Goal: Obtain resource: Download file/media

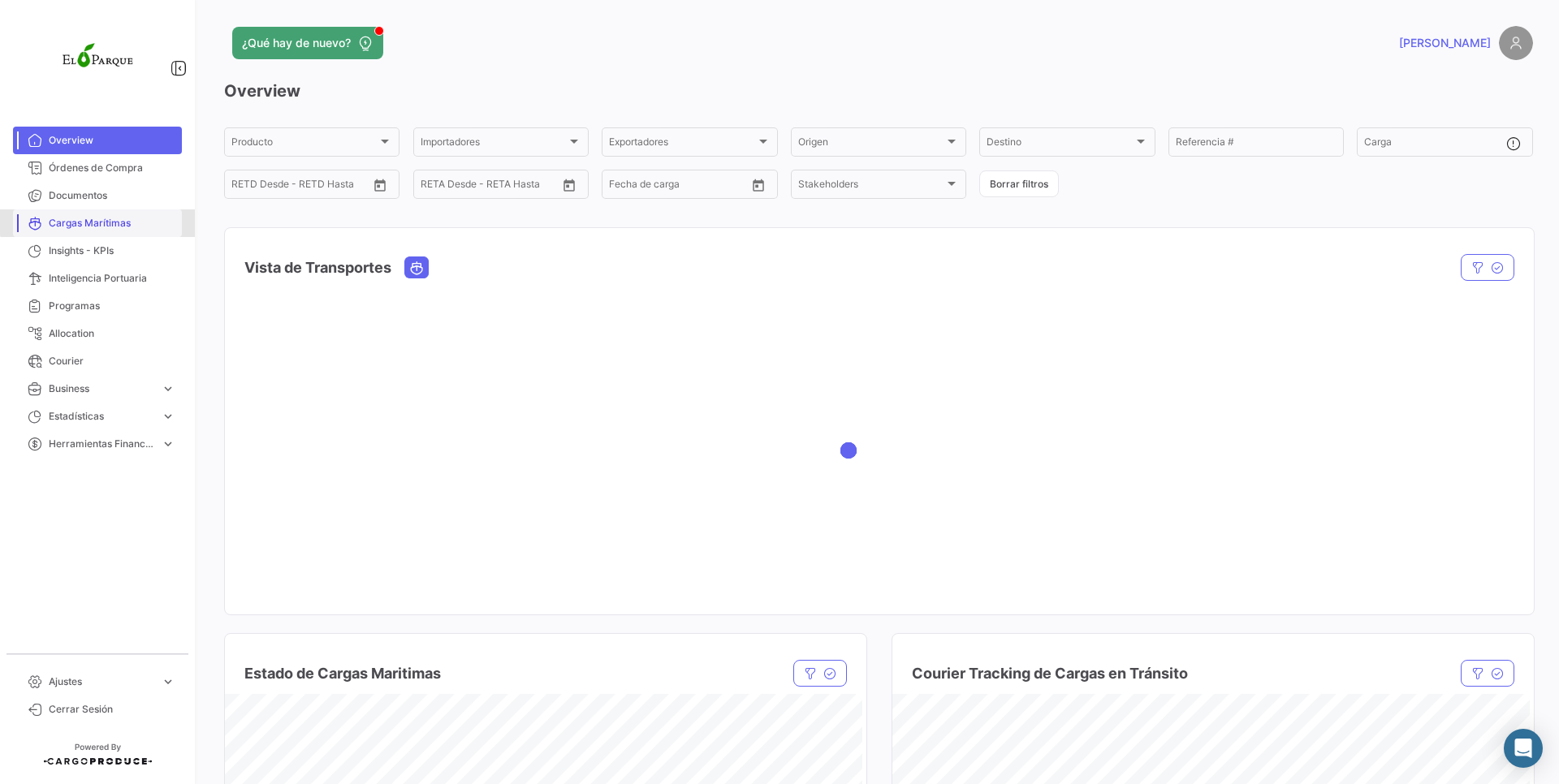
click at [129, 215] on link "Cargas Marítimas" at bounding box center [97, 223] width 169 height 27
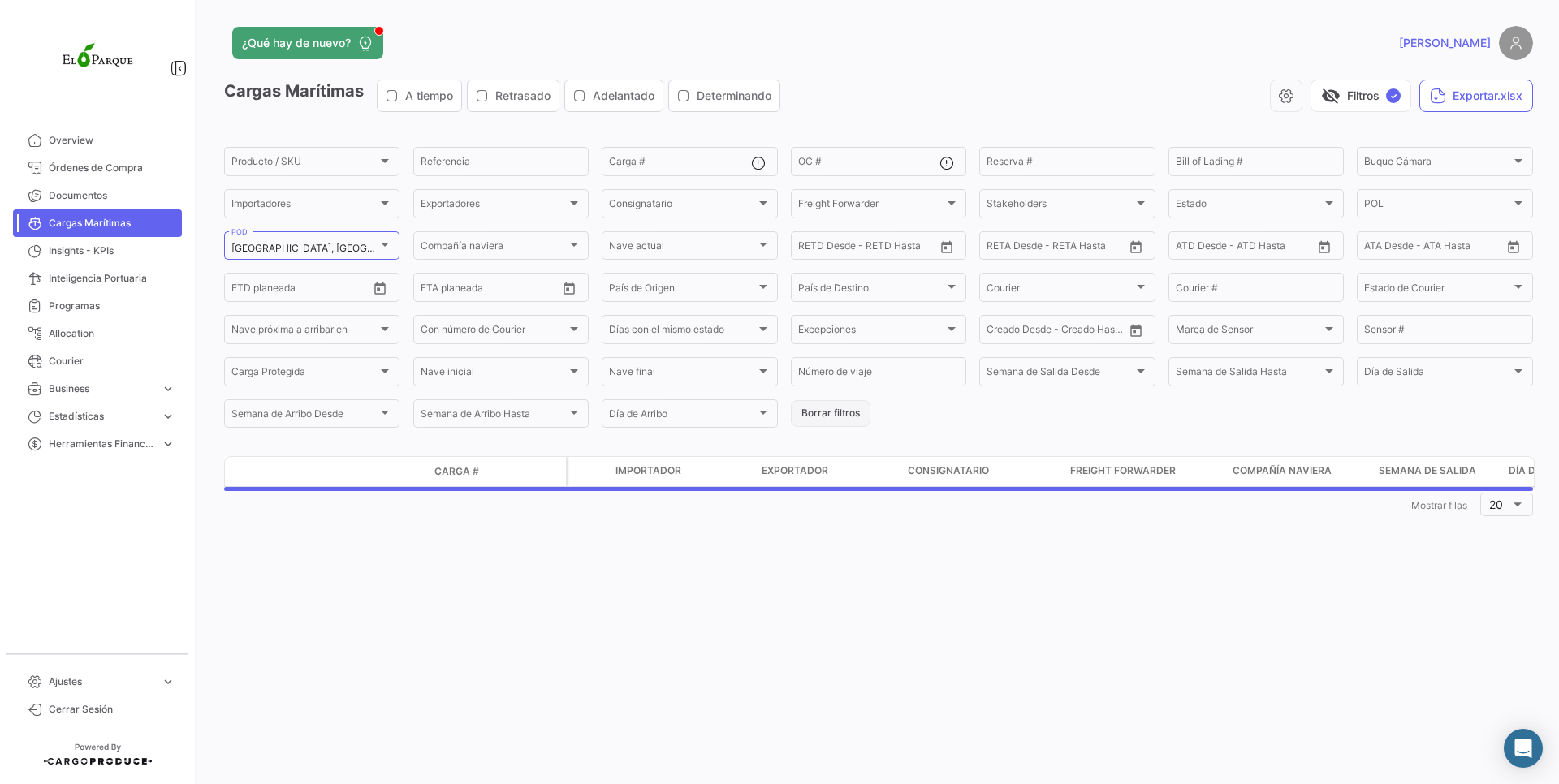
click at [843, 412] on button "Borrar filtros" at bounding box center [831, 412] width 80 height 26
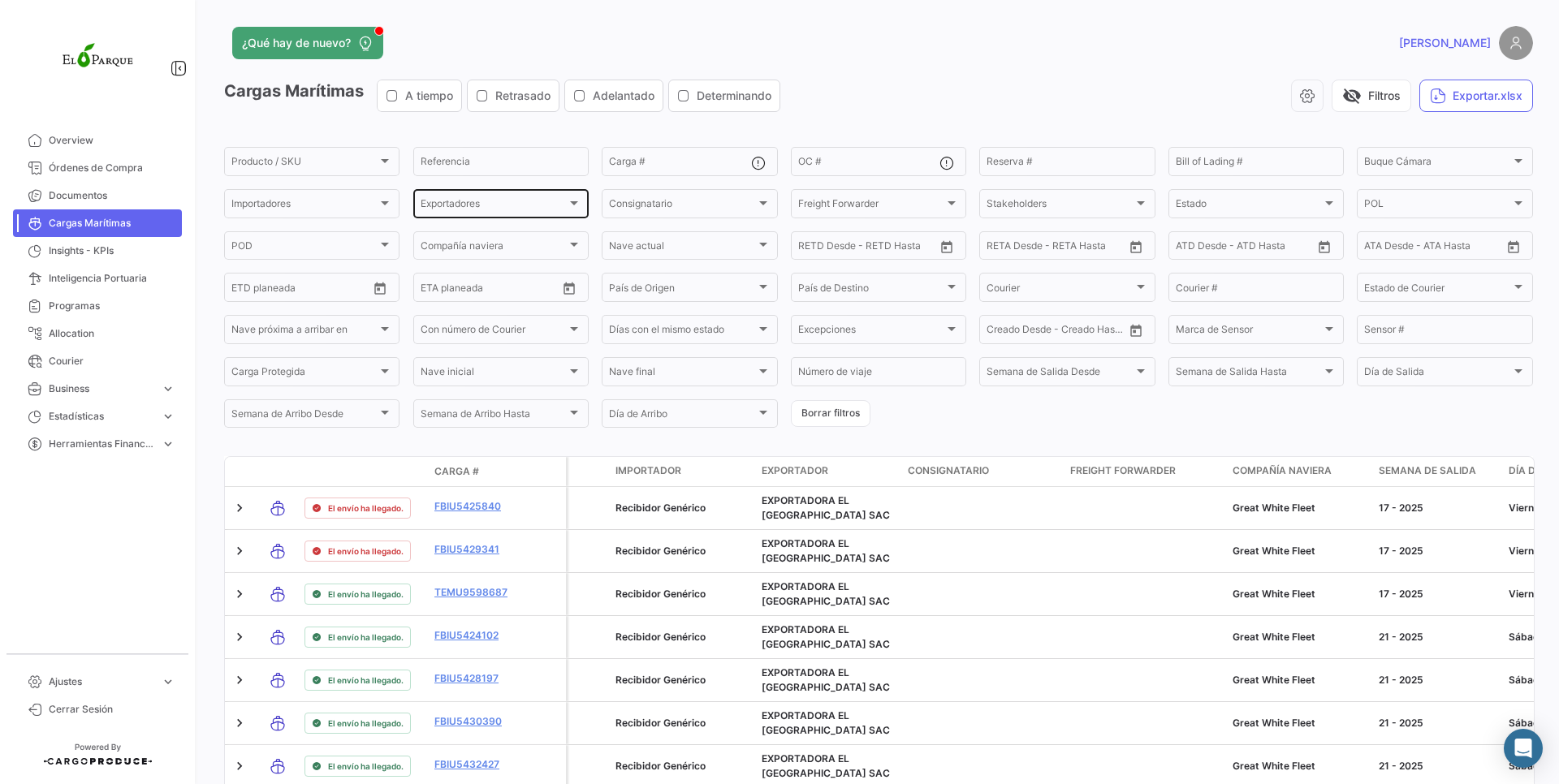
click at [467, 207] on span "Exportadores" at bounding box center [494, 207] width 146 height 12
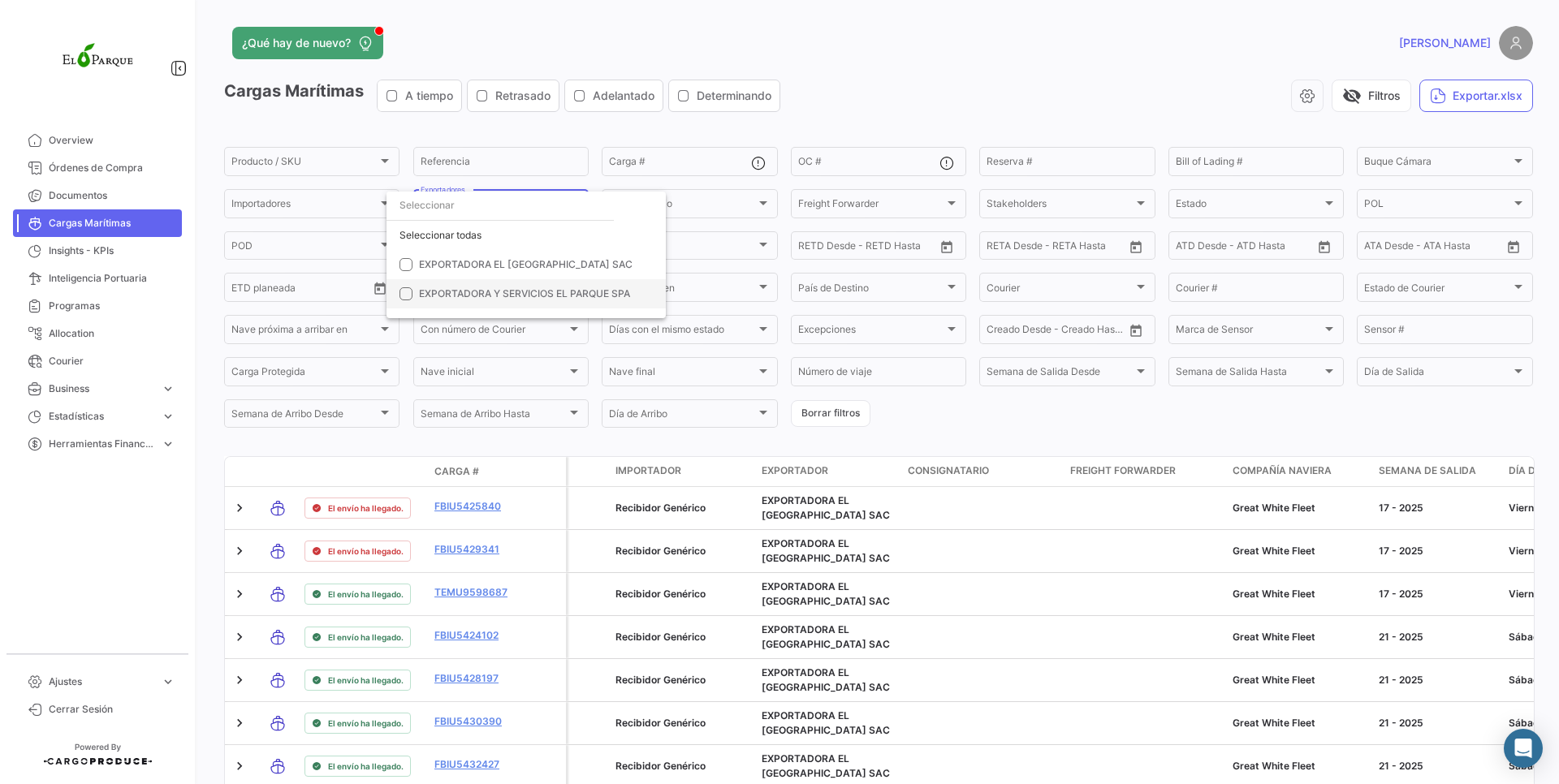
click at [517, 305] on mat-option "EXPORTADORA Y SERVICIOS EL PARQUE SPA" at bounding box center [526, 294] width 279 height 29
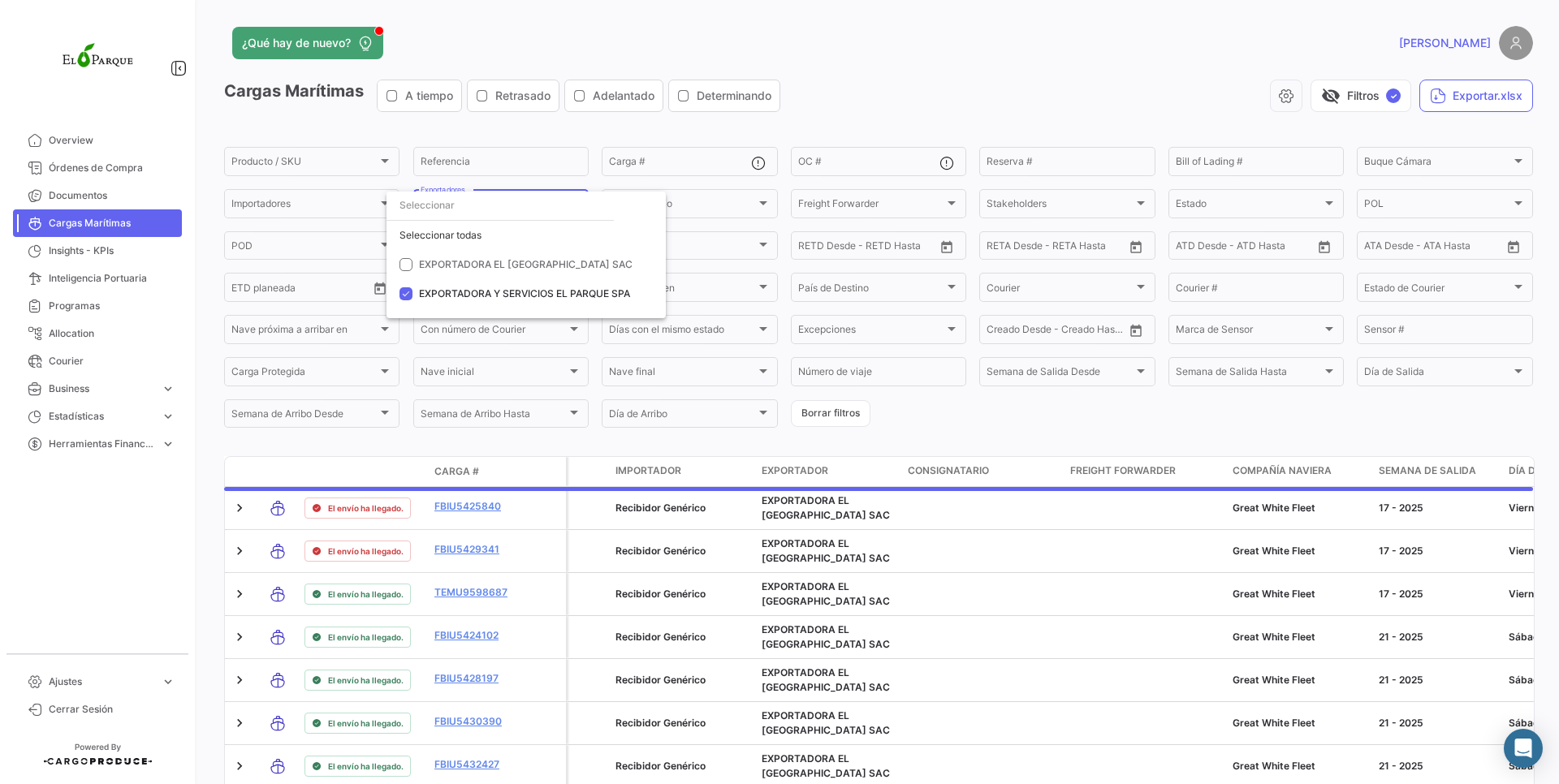
click at [986, 101] on div at bounding box center [780, 392] width 1559 height 784
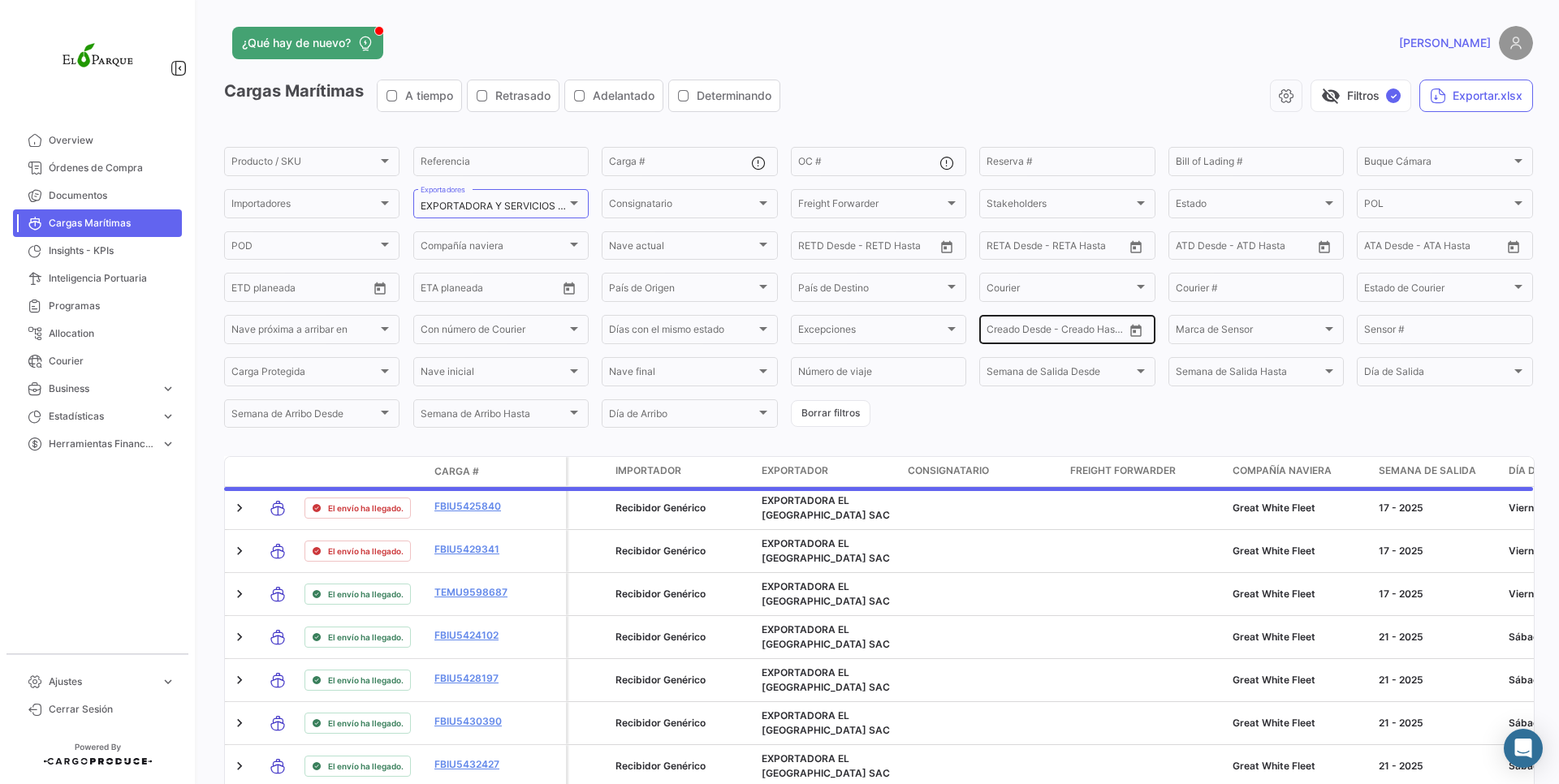
click at [1134, 330] on icon "Open calendar" at bounding box center [1136, 331] width 15 height 15
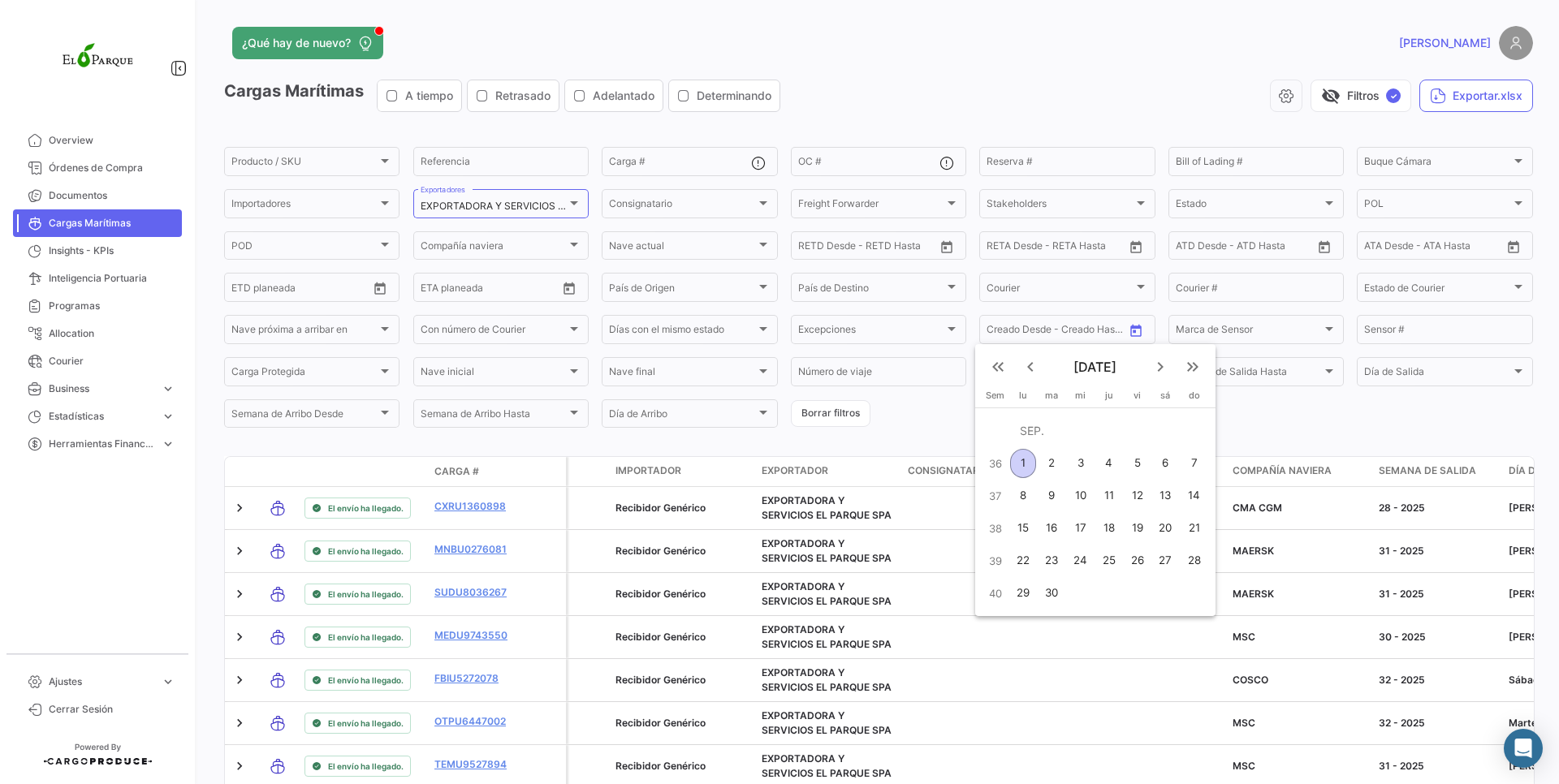
click at [1033, 366] on mat-icon "keyboard_arrow_left" at bounding box center [1030, 367] width 20 height 20
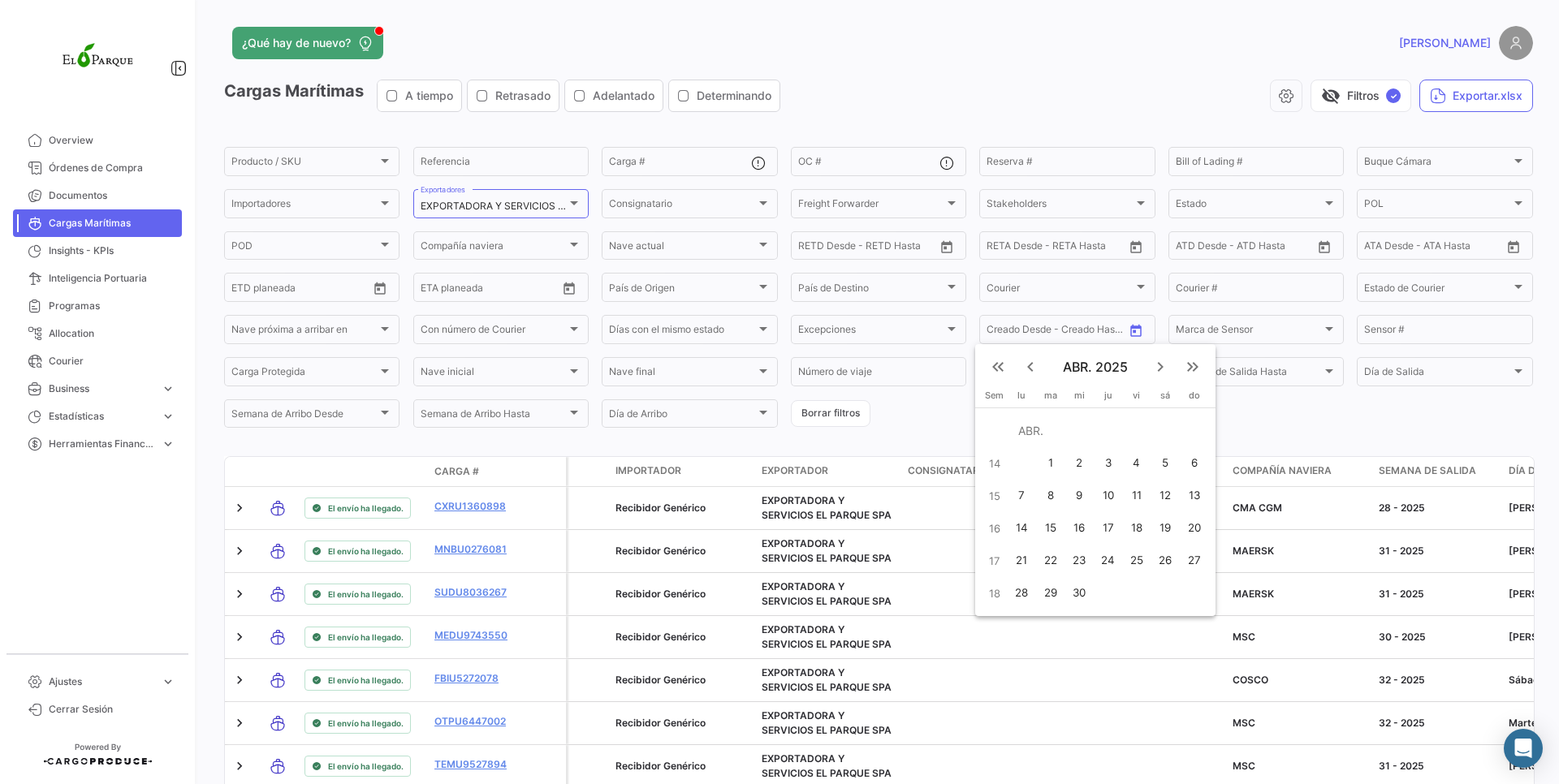
click at [1153, 364] on mat-icon "keyboard_arrow_right" at bounding box center [1161, 367] width 20 height 20
click at [1113, 441] on div "1" at bounding box center [1109, 431] width 25 height 29
type input "[DATE]"
click at [1168, 359] on mat-icon "keyboard_arrow_right" at bounding box center [1161, 367] width 20 height 20
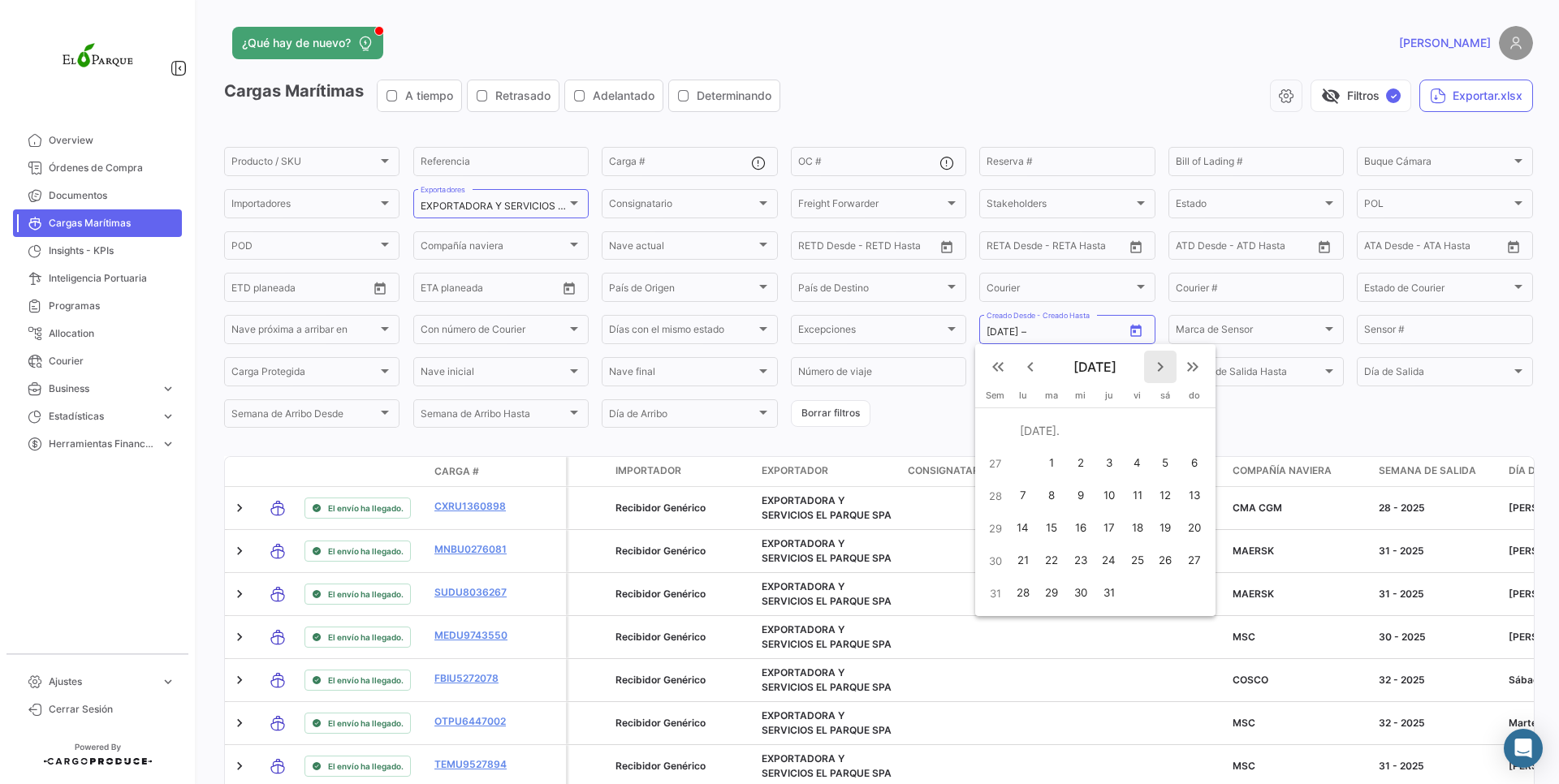
click at [1168, 359] on mat-icon "keyboard_arrow_right" at bounding box center [1161, 367] width 20 height 20
click at [1049, 453] on div "2" at bounding box center [1052, 463] width 26 height 29
type input "[DATE]"
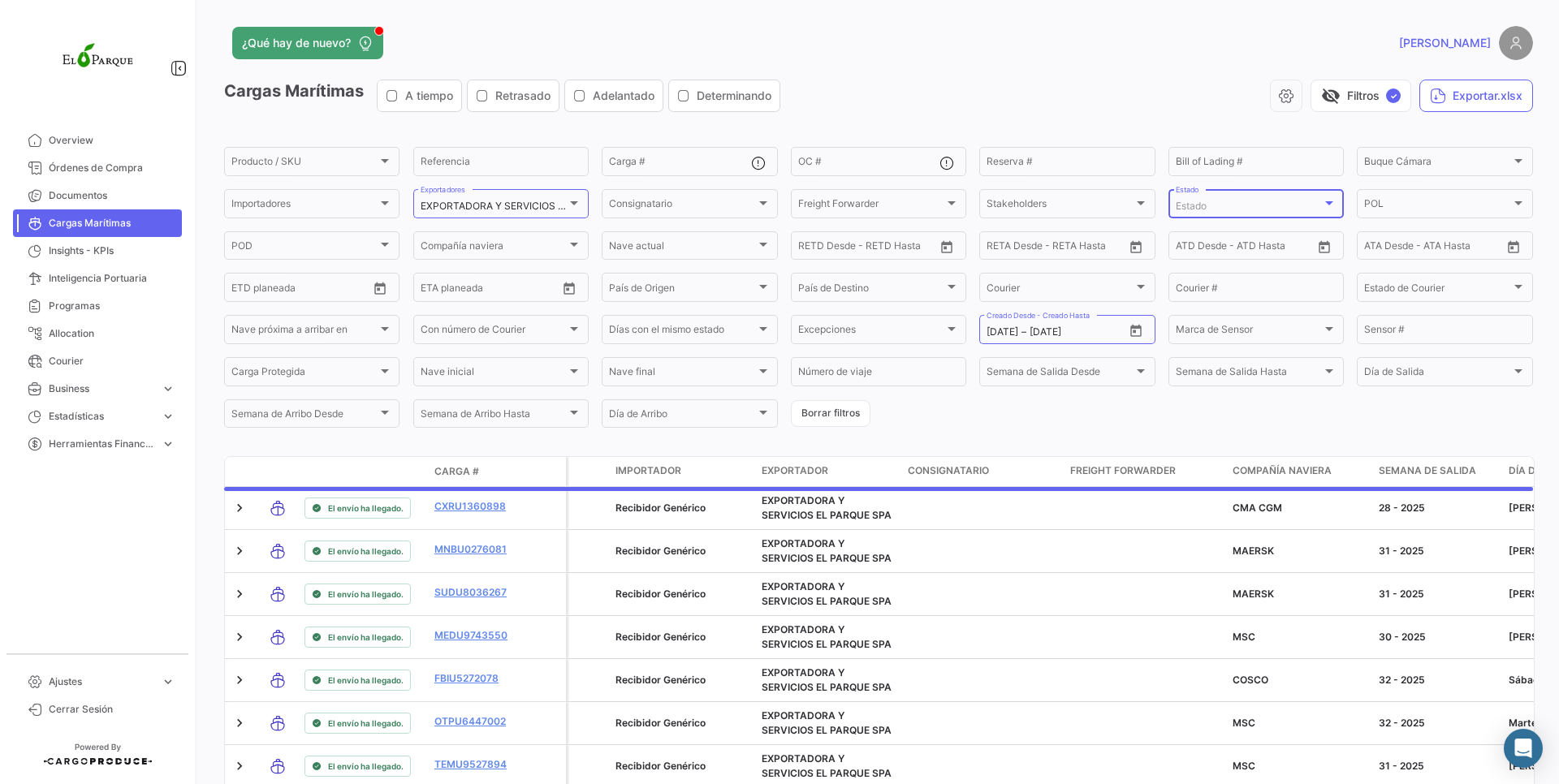
click at [1176, 207] on span "Estado" at bounding box center [1191, 206] width 31 height 12
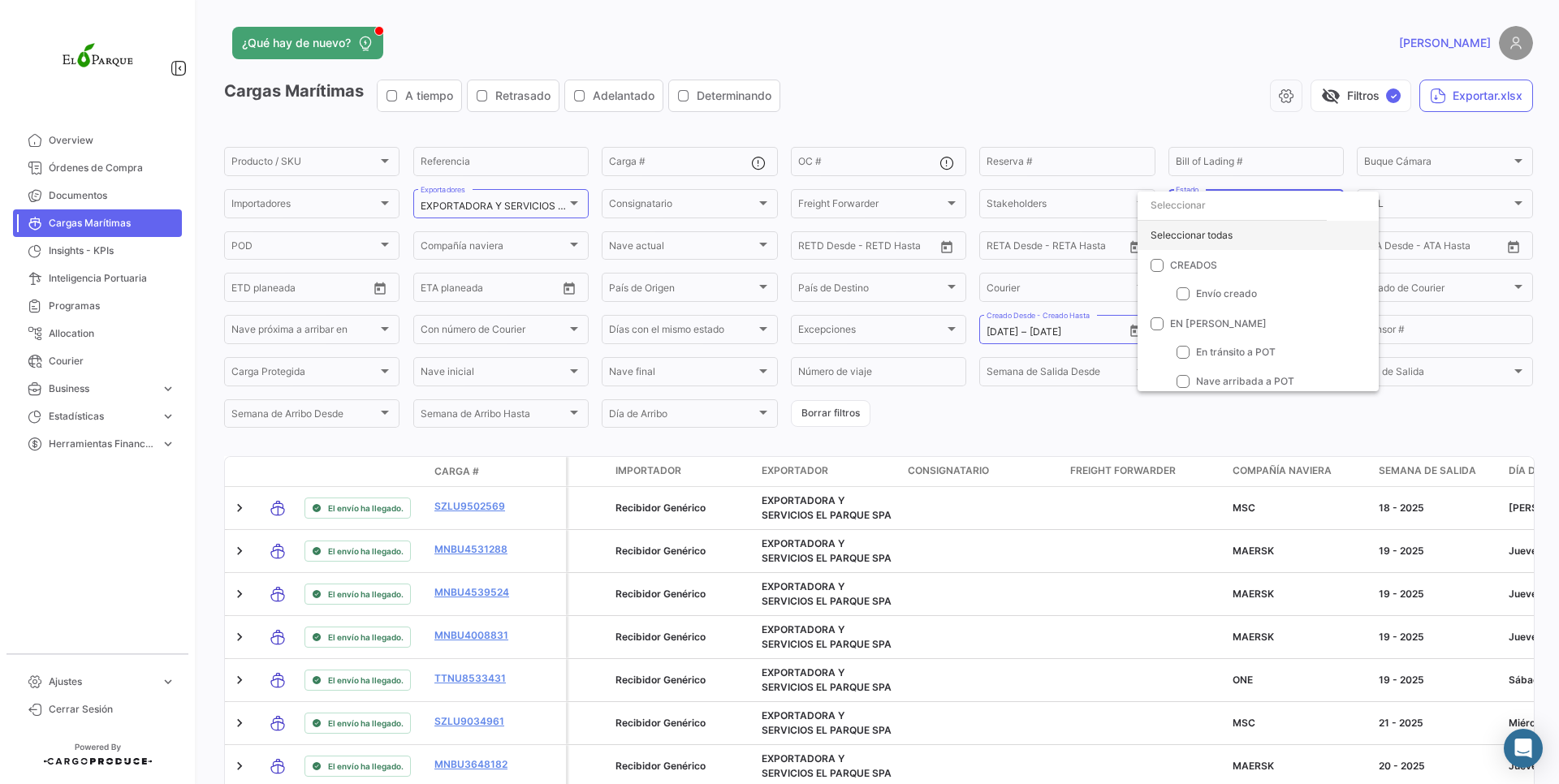
drag, startPoint x: 1193, startPoint y: 243, endPoint x: 1124, endPoint y: 97, distance: 161.5
click at [1193, 243] on div "Seleccionar todas" at bounding box center [1258, 235] width 241 height 29
checkbox input "true"
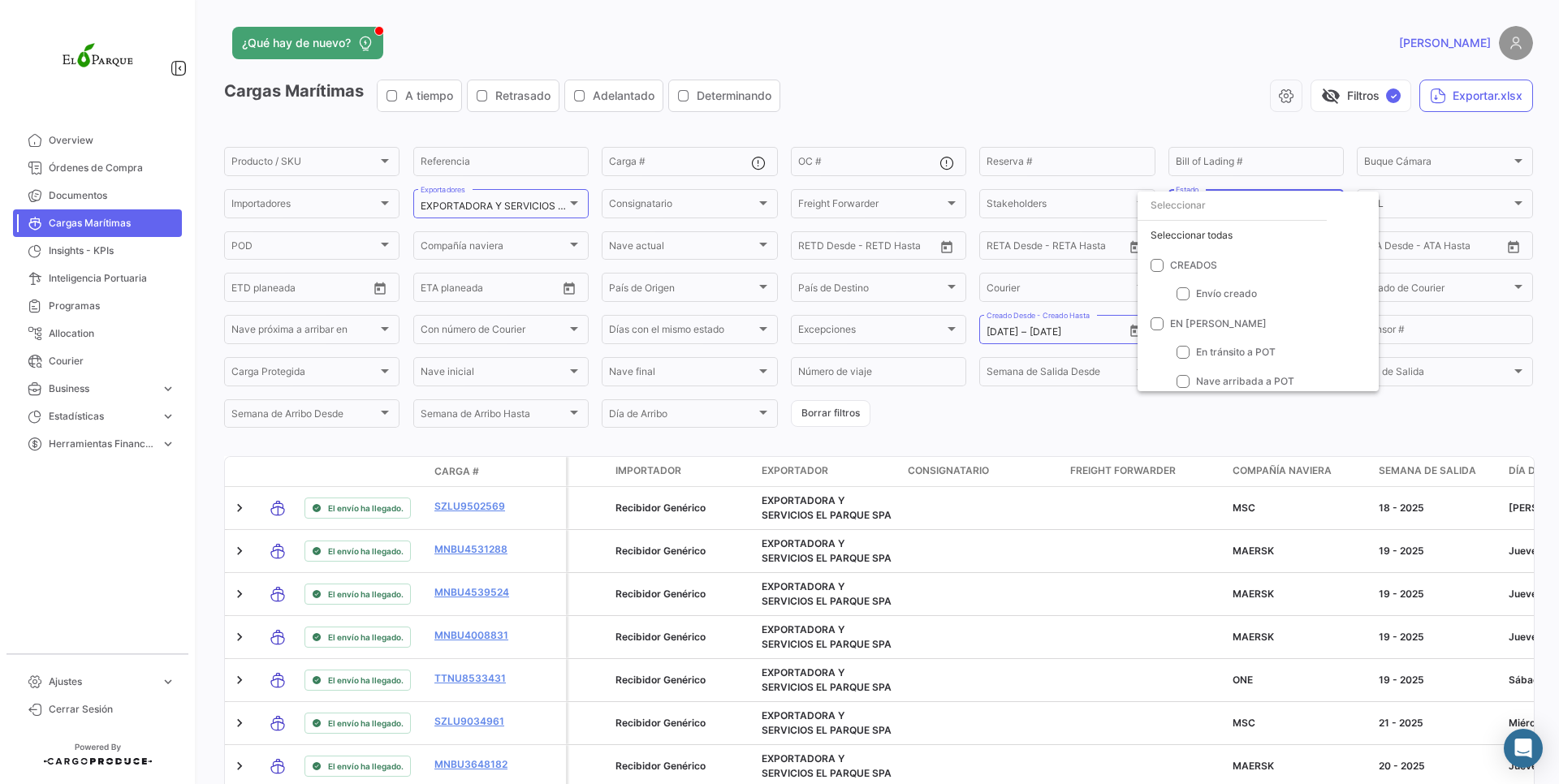
checkbox input "true"
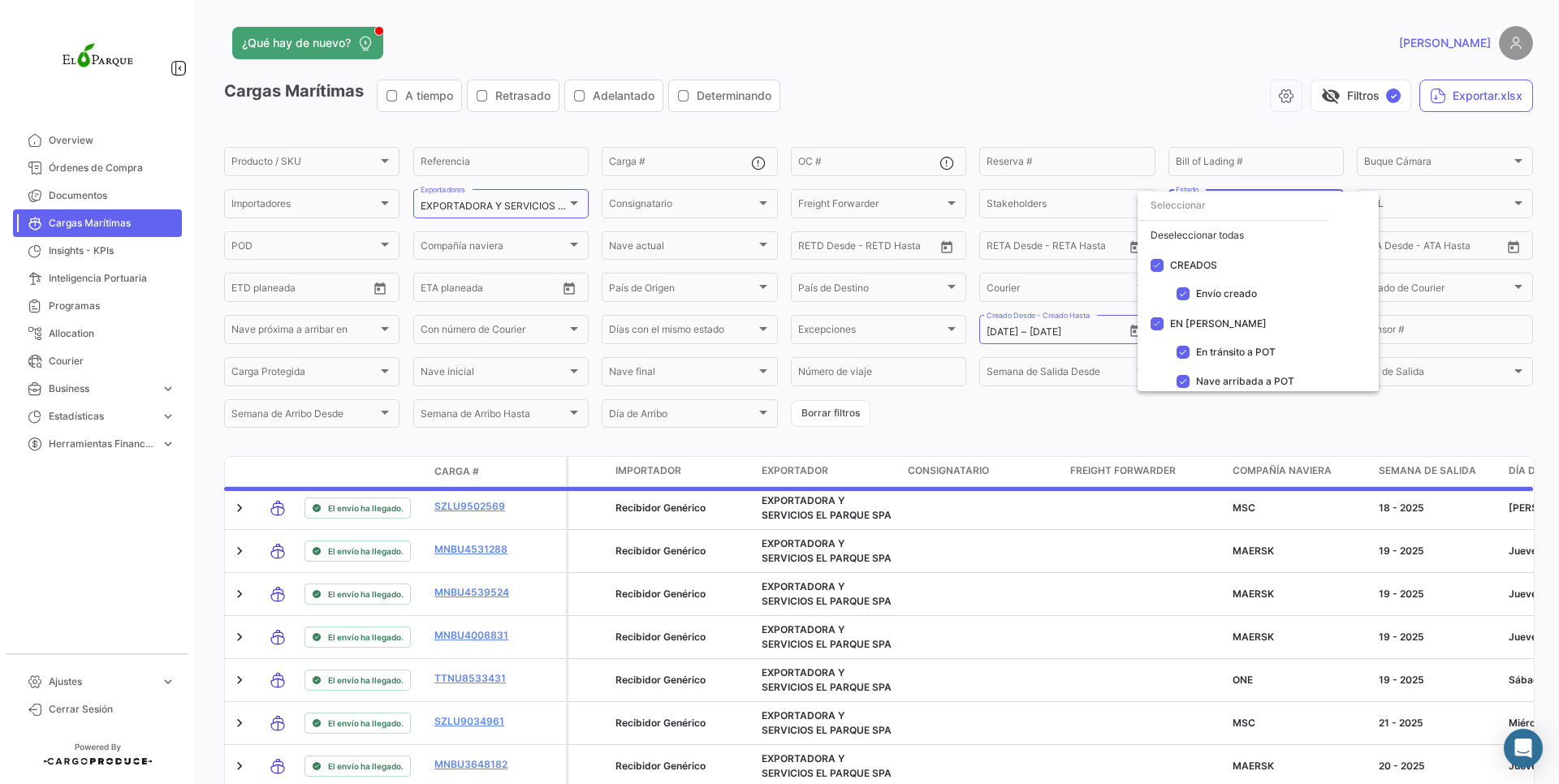
click at [1087, 68] on div at bounding box center [780, 392] width 1559 height 784
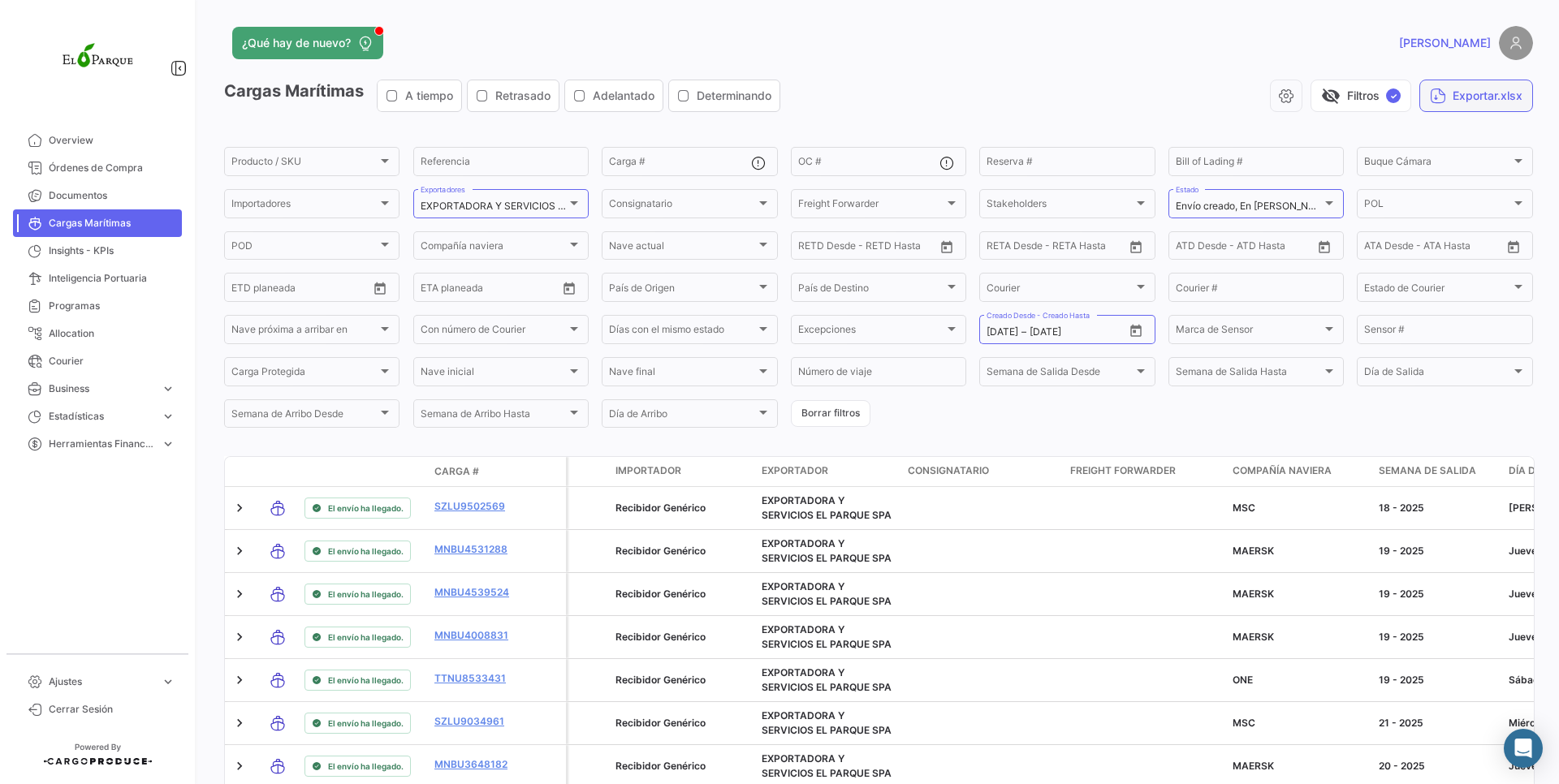
click at [1476, 102] on button "Exportar.xlsx" at bounding box center [1476, 96] width 114 height 32
click at [1473, 101] on button "Exportar.xlsx" at bounding box center [1476, 96] width 114 height 32
